Goal: Information Seeking & Learning: Learn about a topic

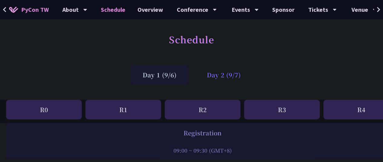
click at [219, 71] on div "Day 2 (9/7)" at bounding box center [224, 75] width 58 height 20
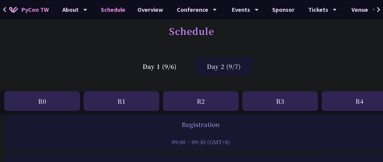
scroll to position [9, 2]
click at [223, 65] on div "Day 2 (9/7)" at bounding box center [224, 66] width 58 height 20
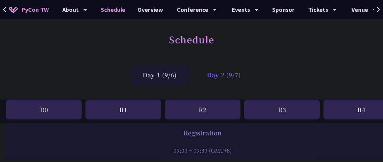
click at [231, 78] on div "Day 2 (9/7)" at bounding box center [224, 75] width 58 height 20
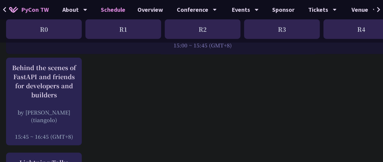
scroll to position [786, 0]
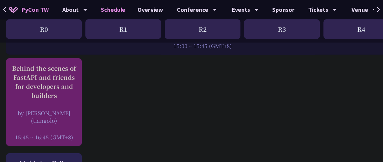
click at [64, 92] on div "Behind the scenes of FastAPI and friends for developers and builders" at bounding box center [44, 82] width 70 height 36
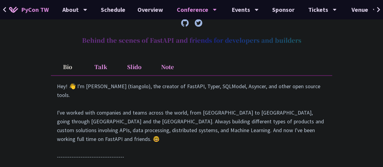
scroll to position [252, 0]
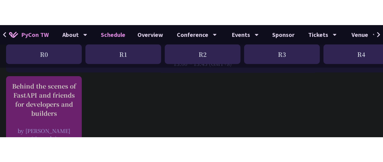
scroll to position [792, 0]
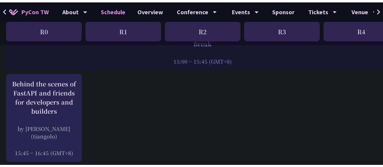
scroll to position [772, 0]
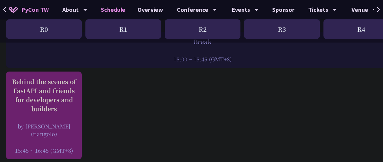
click at [51, 89] on div "Behind the scenes of FastAPI and friends for developers and builders" at bounding box center [44, 95] width 70 height 36
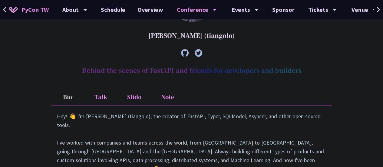
scroll to position [259, 0]
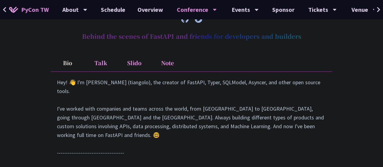
click at [169, 62] on li "Note" at bounding box center [167, 62] width 33 height 17
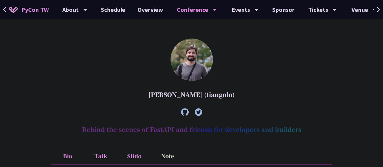
scroll to position [166, 0]
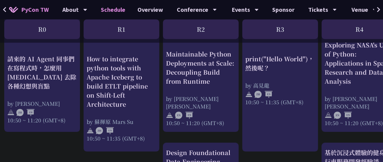
scroll to position [234, 2]
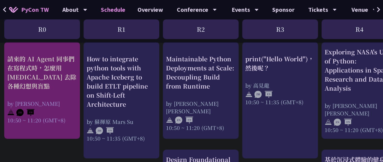
click at [54, 71] on div "請來的 AI Agent 同事們在寫程式時，怎麼用 pytest 去除各種幻想與盲點" at bounding box center [42, 72] width 70 height 36
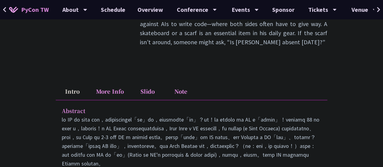
scroll to position [197, 0]
click at [188, 83] on li "Note" at bounding box center [180, 91] width 33 height 17
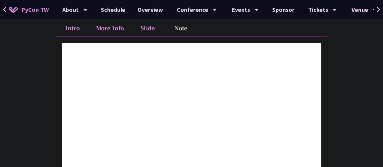
scroll to position [270, 0]
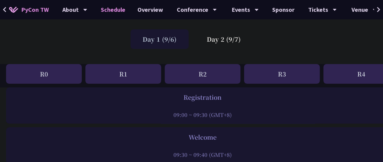
scroll to position [36, 0]
click at [227, 37] on div "Day 2 (9/7)" at bounding box center [224, 39] width 58 height 20
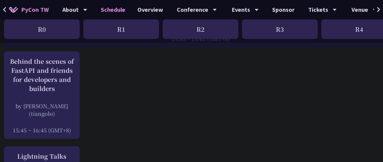
scroll to position [792, 2]
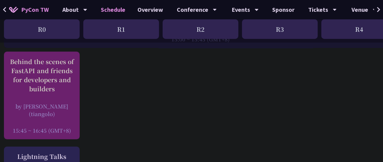
click at [53, 74] on div "Behind the scenes of FastAPI and friends for developers and builders" at bounding box center [42, 75] width 70 height 36
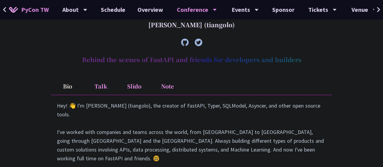
scroll to position [245, 0]
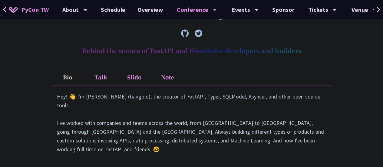
click at [165, 80] on li "Note" at bounding box center [167, 77] width 33 height 17
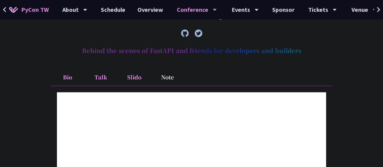
click at [165, 80] on li "Note" at bounding box center [167, 77] width 33 height 17
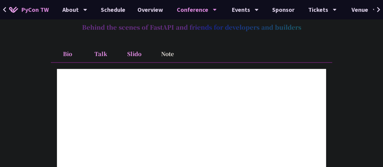
scroll to position [268, 0]
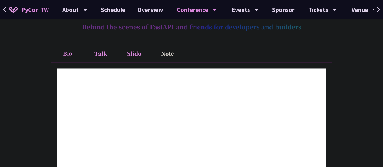
click at [68, 50] on li "Bio" at bounding box center [67, 53] width 33 height 17
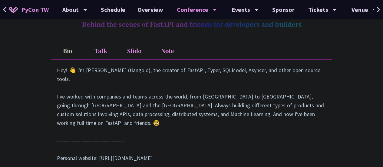
scroll to position [271, 0]
click at [99, 51] on li "Talk" at bounding box center [100, 51] width 33 height 17
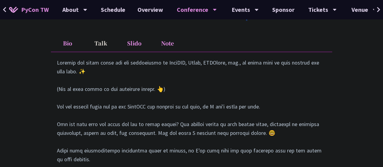
scroll to position [267, 0]
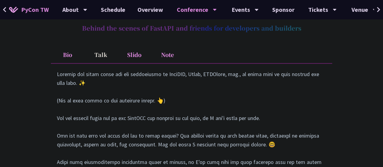
click at [139, 53] on li "Slido" at bounding box center [133, 54] width 33 height 17
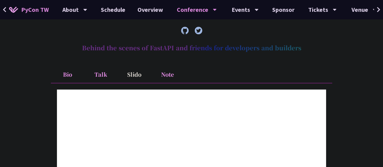
scroll to position [230, 0]
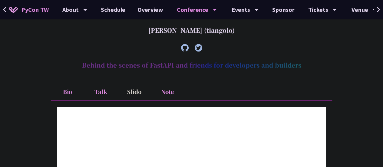
click at [165, 92] on li "Note" at bounding box center [167, 91] width 33 height 17
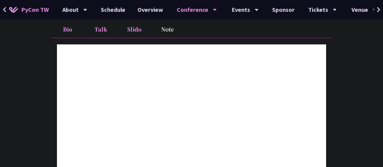
scroll to position [284, 0]
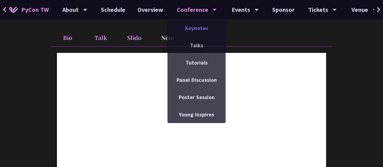
click at [195, 26] on link "Keynotes" at bounding box center [196, 28] width 58 height 14
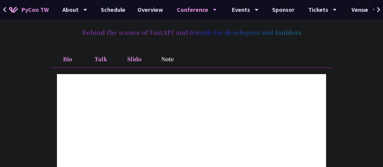
scroll to position [263, 0]
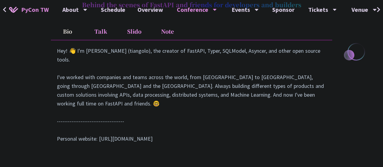
scroll to position [290, 0]
click at [163, 32] on li "Note" at bounding box center [167, 31] width 33 height 17
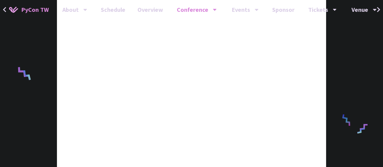
scroll to position [414, 0]
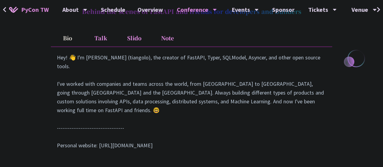
scroll to position [286, 0]
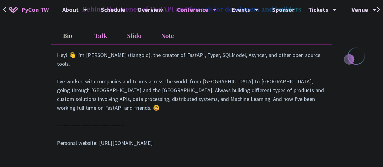
click at [166, 35] on li "Note" at bounding box center [167, 35] width 33 height 17
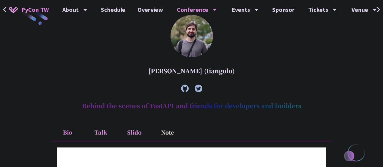
scroll to position [189, 0]
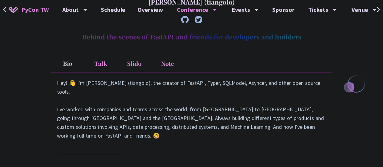
scroll to position [259, 0]
click at [164, 64] on li "Note" at bounding box center [167, 62] width 33 height 17
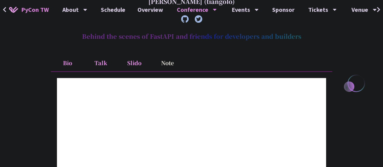
click at [101, 65] on li "Talk" at bounding box center [100, 62] width 33 height 17
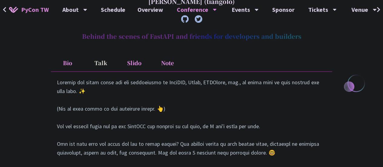
click at [135, 62] on li "Slido" at bounding box center [133, 62] width 33 height 17
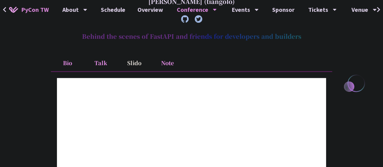
click at [173, 60] on li "Note" at bounding box center [167, 62] width 33 height 17
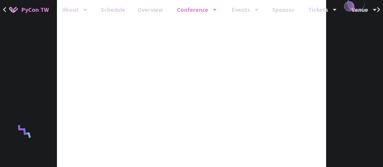
scroll to position [339, 0]
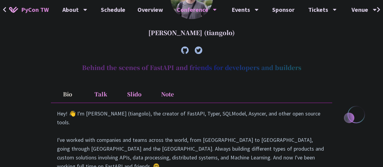
scroll to position [228, 0]
click at [167, 92] on li "Note" at bounding box center [167, 93] width 33 height 17
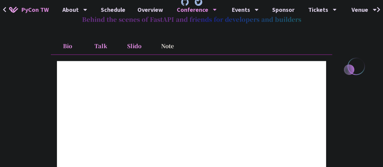
scroll to position [277, 0]
